Goal: Find contact information: Find contact information

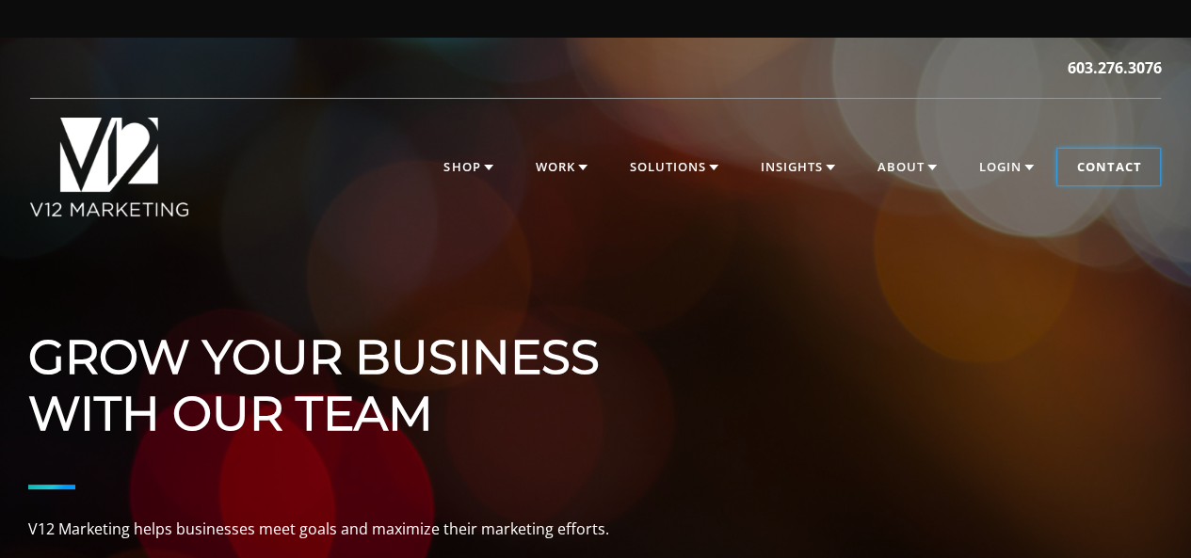
click at [1092, 172] on link "Contact" at bounding box center [1108, 168] width 103 height 38
